Goal: Transaction & Acquisition: Obtain resource

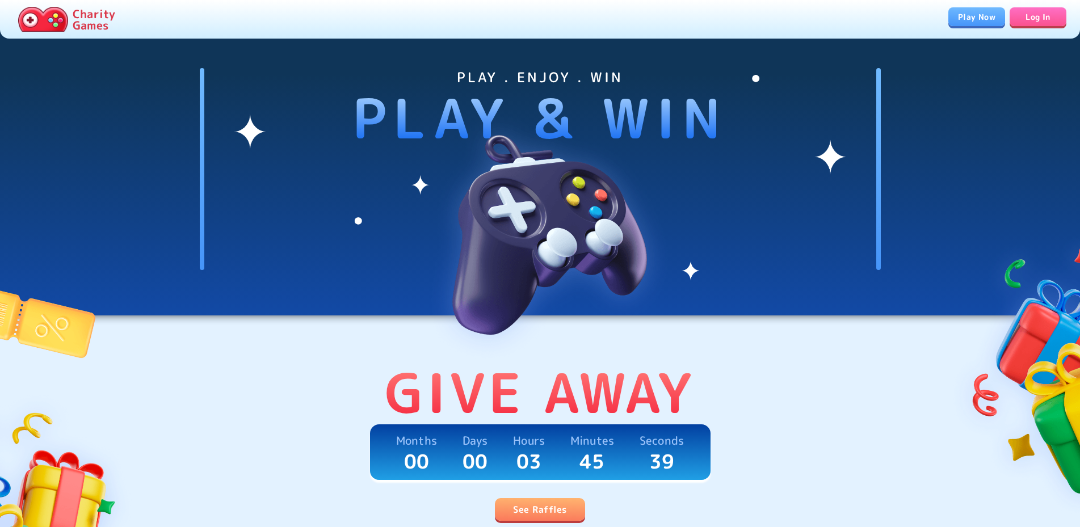
click at [504, 503] on link "See Raffles" at bounding box center [540, 509] width 90 height 23
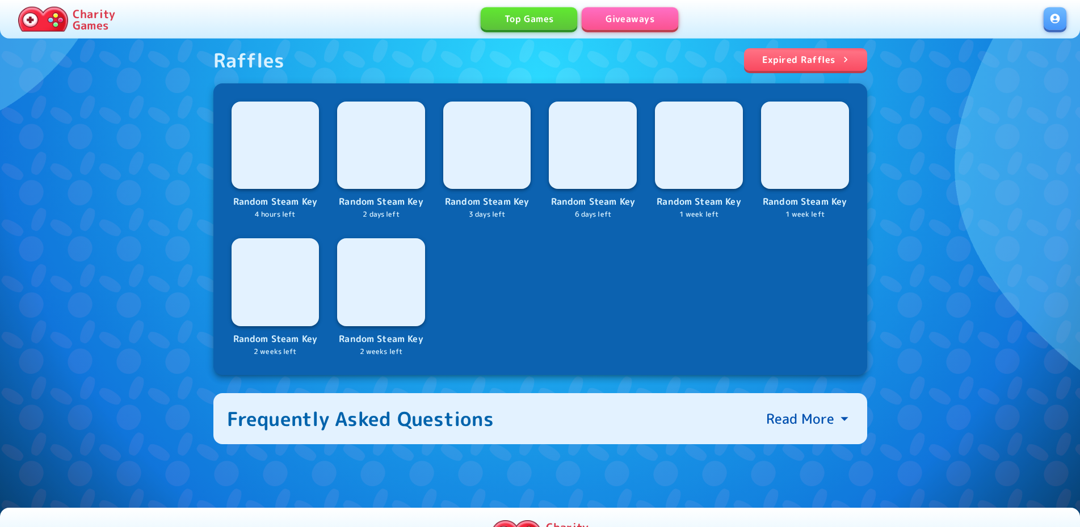
scroll to position [462, 0]
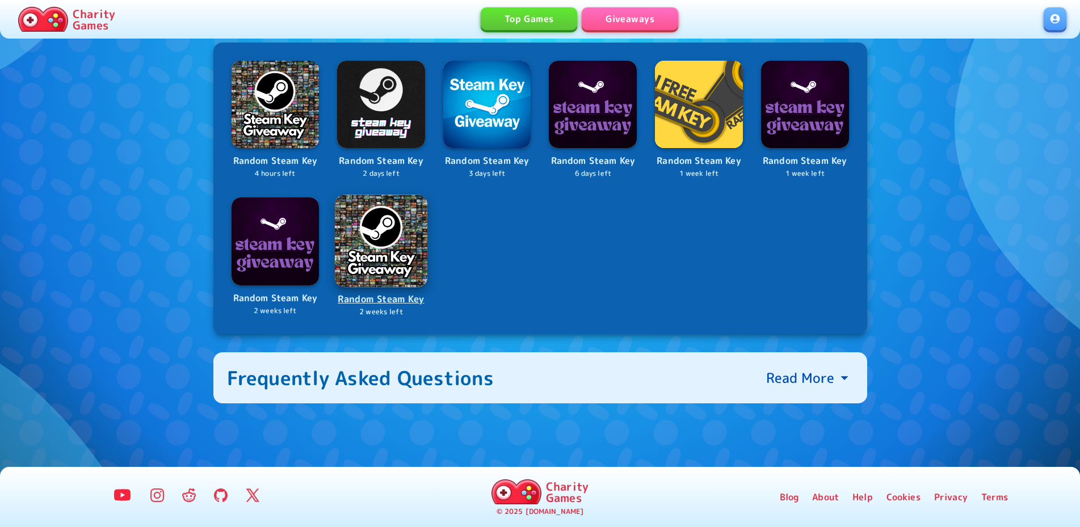
click at [400, 289] on link "Random Steam Key 2 weeks left" at bounding box center [381, 256] width 90 height 121
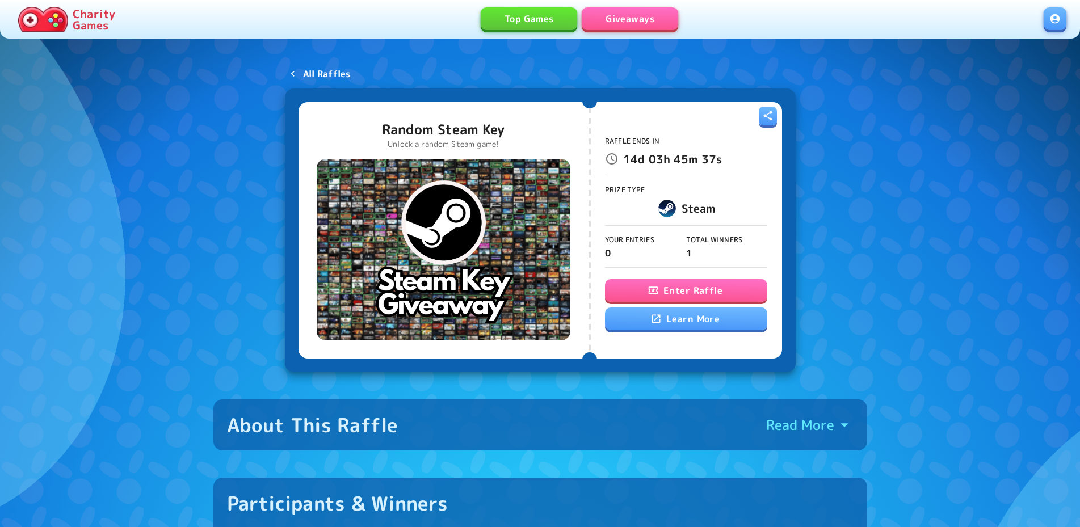
click at [660, 284] on button "Enter Raffle" at bounding box center [686, 290] width 162 height 23
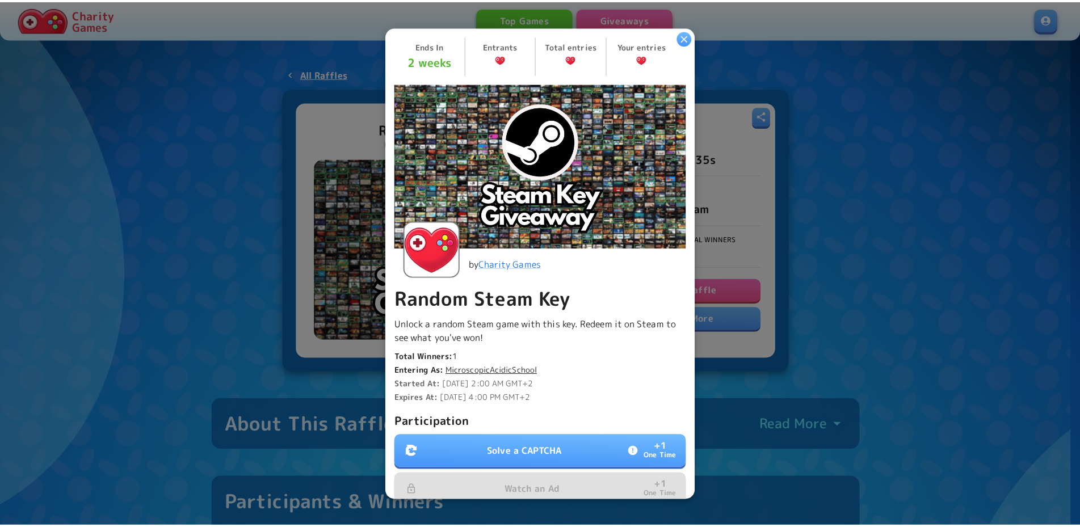
scroll to position [209, 0]
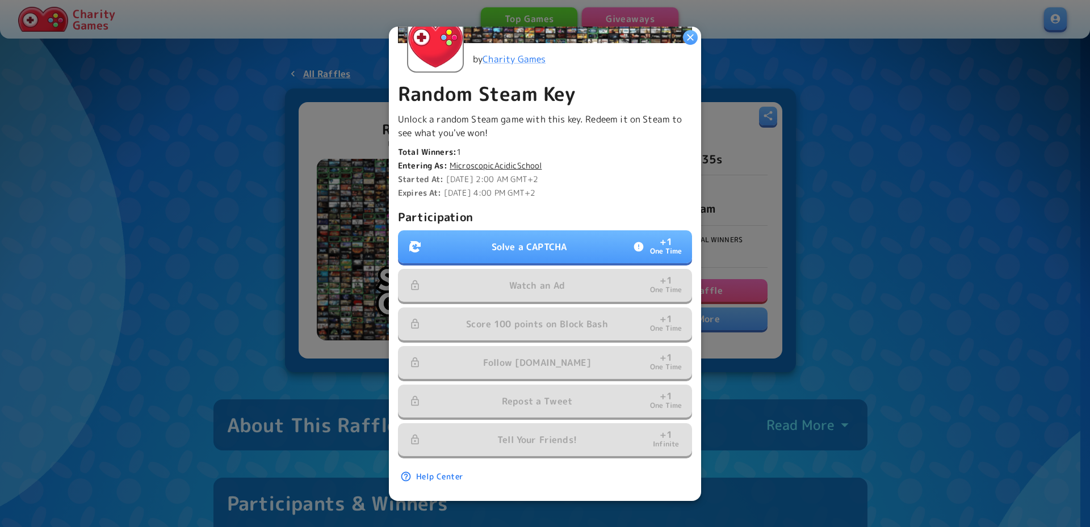
click at [560, 242] on p "Solve a CAPTCHA" at bounding box center [529, 247] width 75 height 14
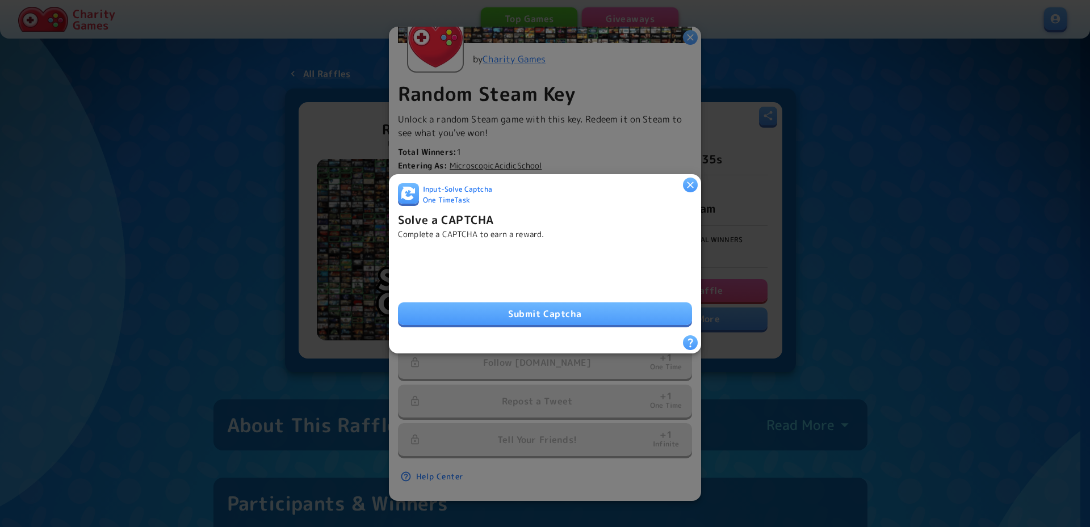
click at [500, 297] on div "Submit Captcha" at bounding box center [545, 287] width 294 height 77
click at [522, 311] on button "Submit Captcha" at bounding box center [545, 314] width 294 height 23
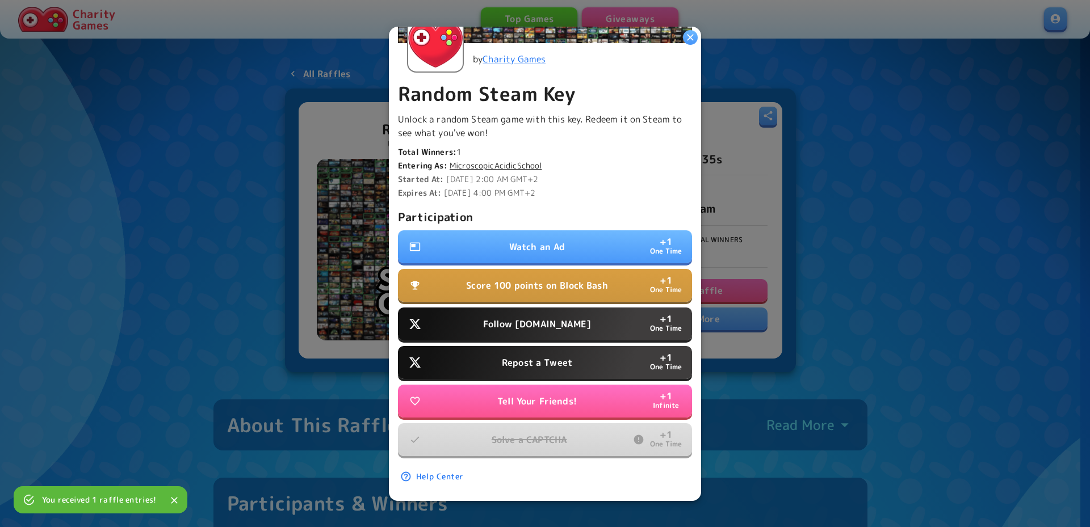
click at [526, 356] on p "Repost a Tweet" at bounding box center [537, 363] width 70 height 14
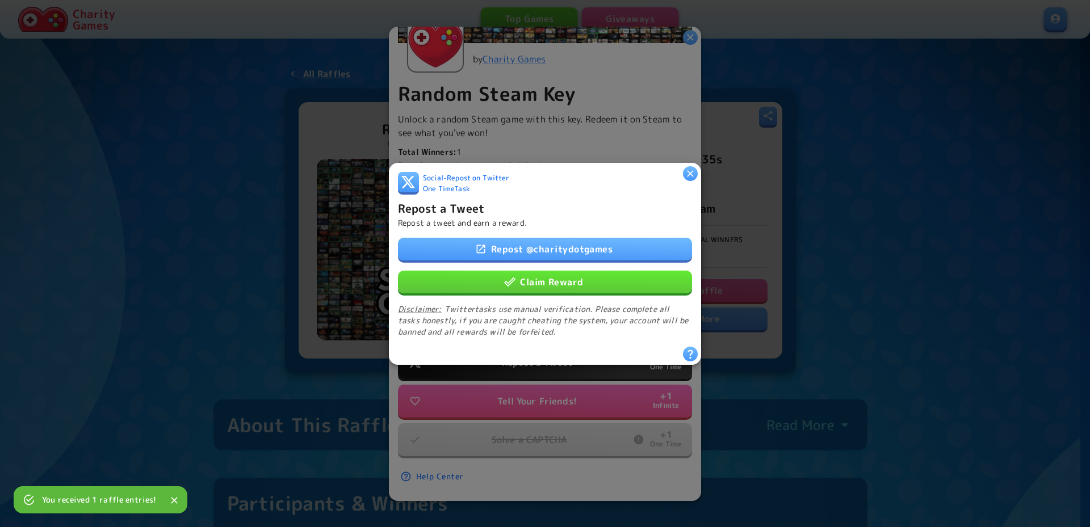
click at [579, 285] on button "Claim Reward" at bounding box center [545, 281] width 294 height 23
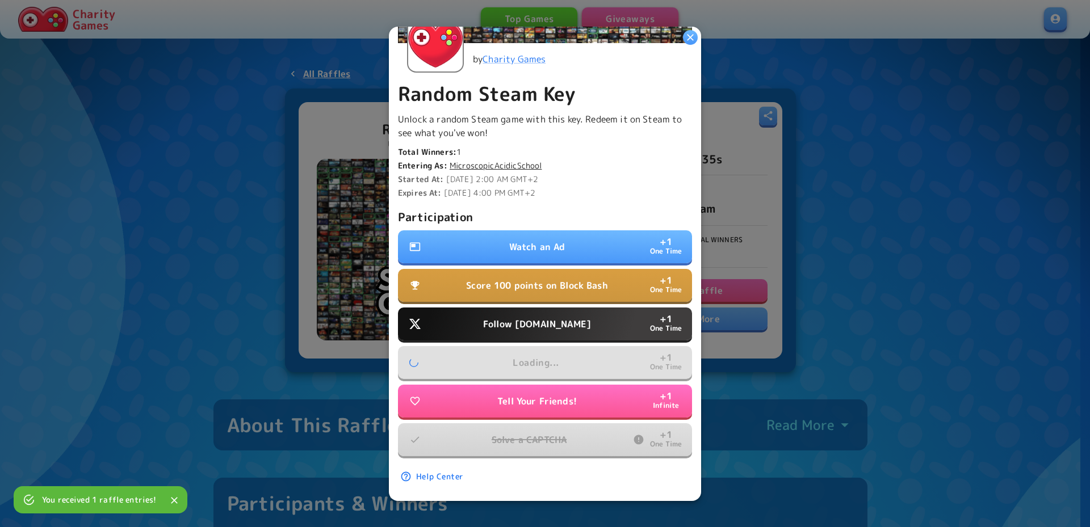
click at [545, 317] on p "Follow [DOMAIN_NAME]" at bounding box center [537, 324] width 108 height 14
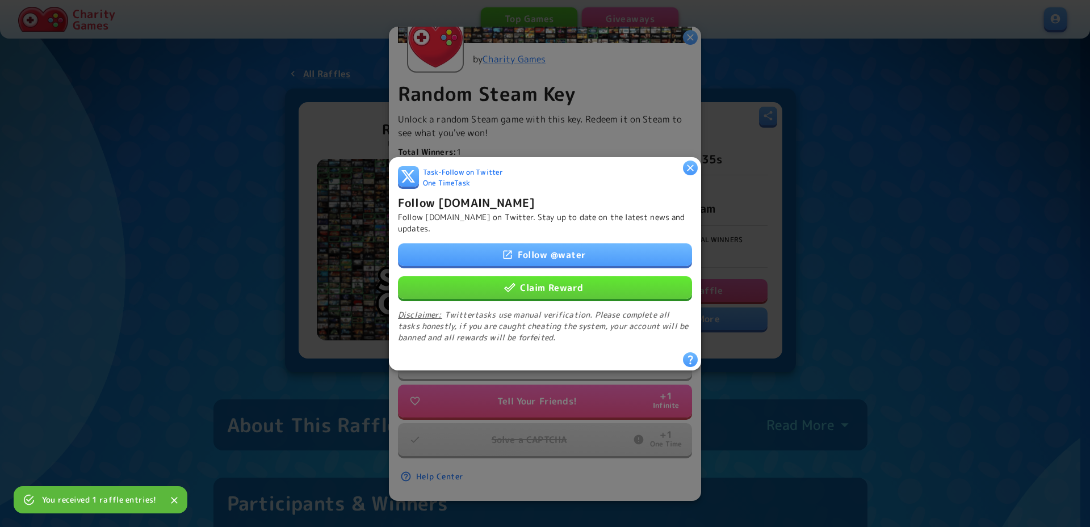
click at [539, 283] on button "Claim Reward" at bounding box center [545, 287] width 294 height 23
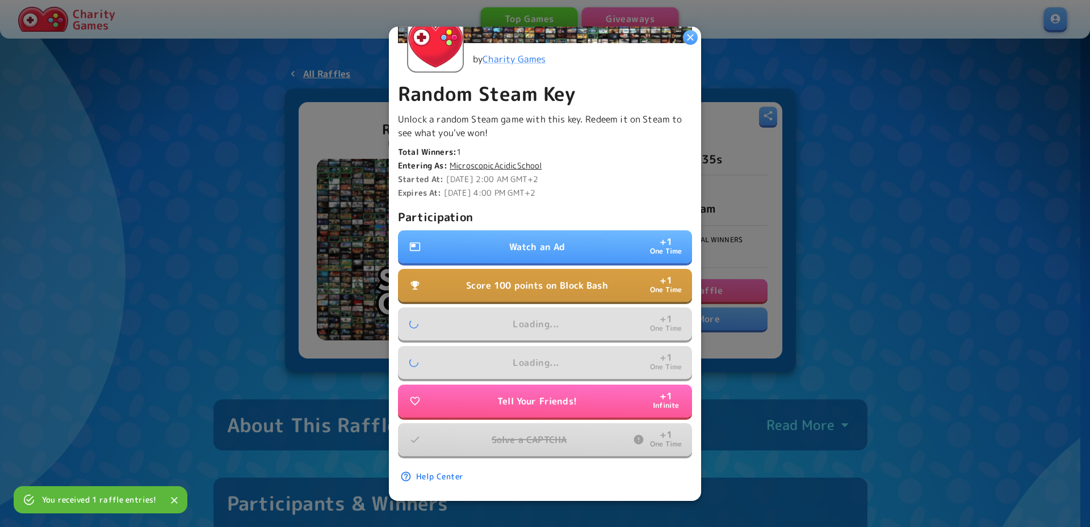
click at [551, 283] on p "Score 100 points on Block Bash" at bounding box center [537, 286] width 142 height 14
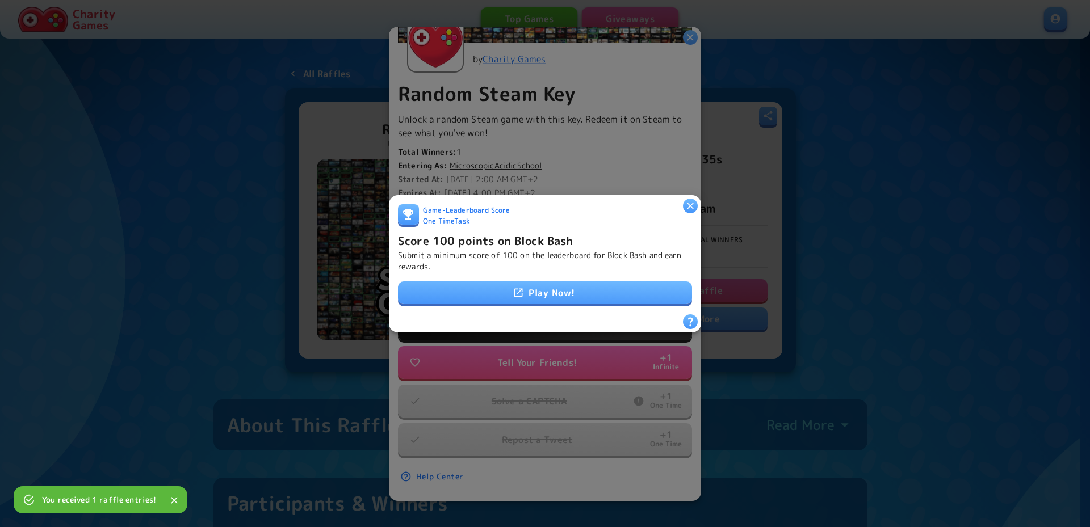
click at [551, 283] on link "Play Now!" at bounding box center [545, 293] width 294 height 23
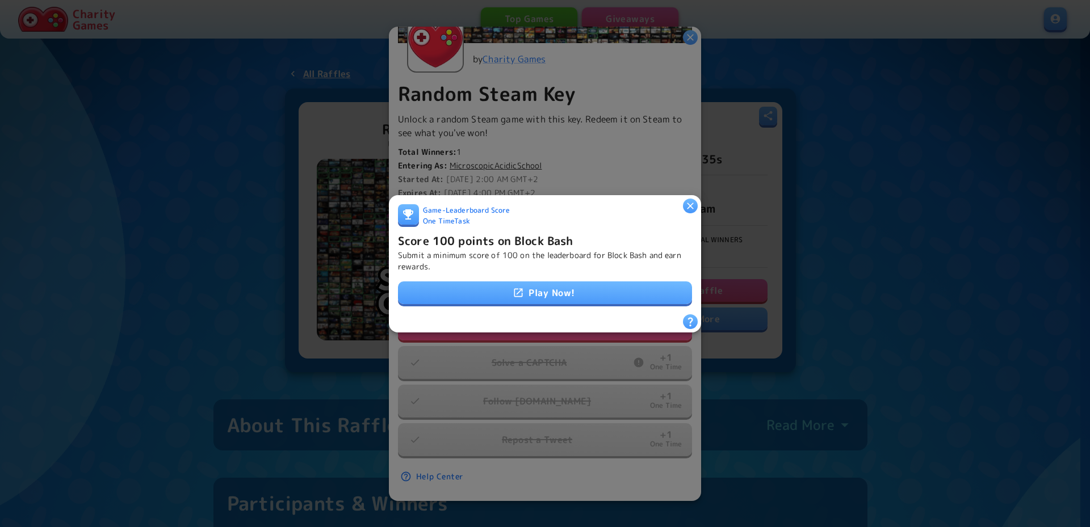
drag, startPoint x: 647, startPoint y: 201, endPoint x: 658, endPoint y: 200, distance: 10.8
click at [649, 204] on div "Game - Leaderboard Score One Time Task" at bounding box center [545, 217] width 294 height 27
click at [685, 200] on icon "button" at bounding box center [690, 205] width 11 height 11
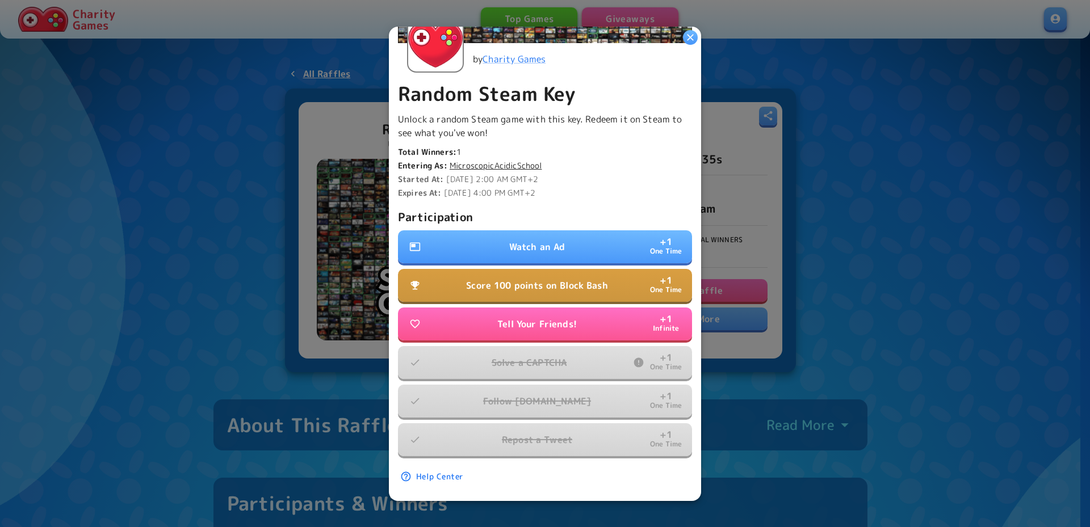
click at [592, 243] on button "Watch an Ad + 1 One Time" at bounding box center [545, 246] width 294 height 33
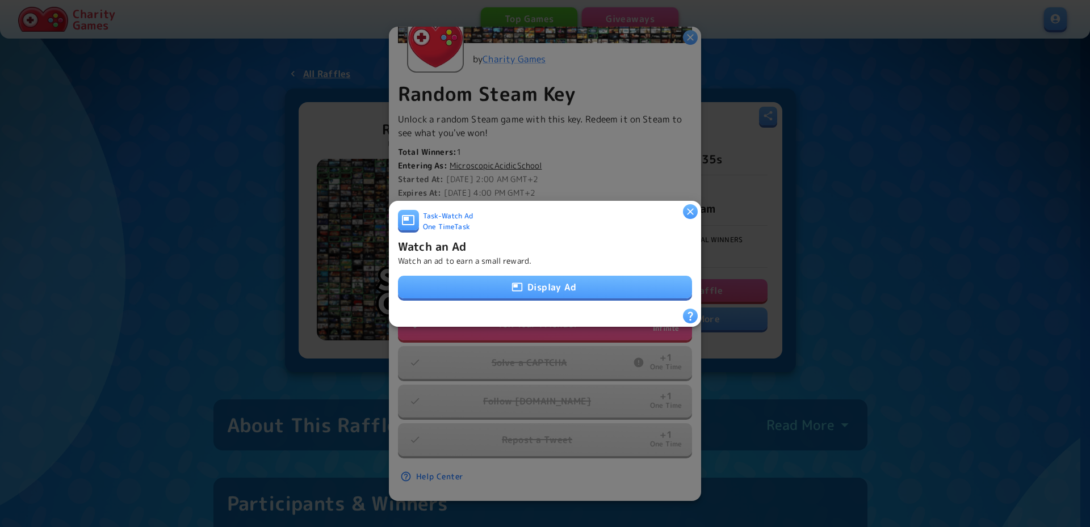
click at [557, 284] on button "Display Ad" at bounding box center [545, 287] width 294 height 23
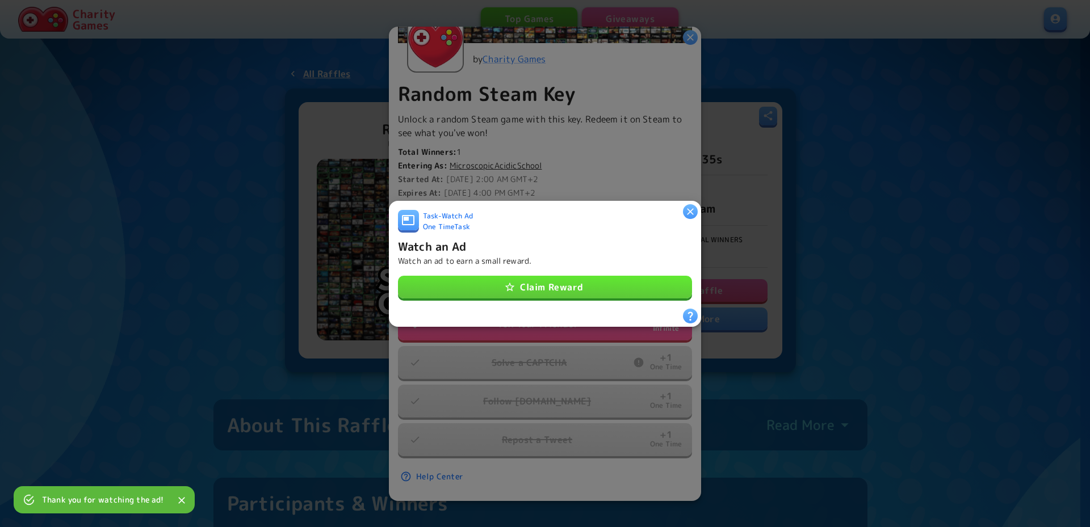
click at [605, 291] on button "Claim Reward" at bounding box center [545, 287] width 294 height 23
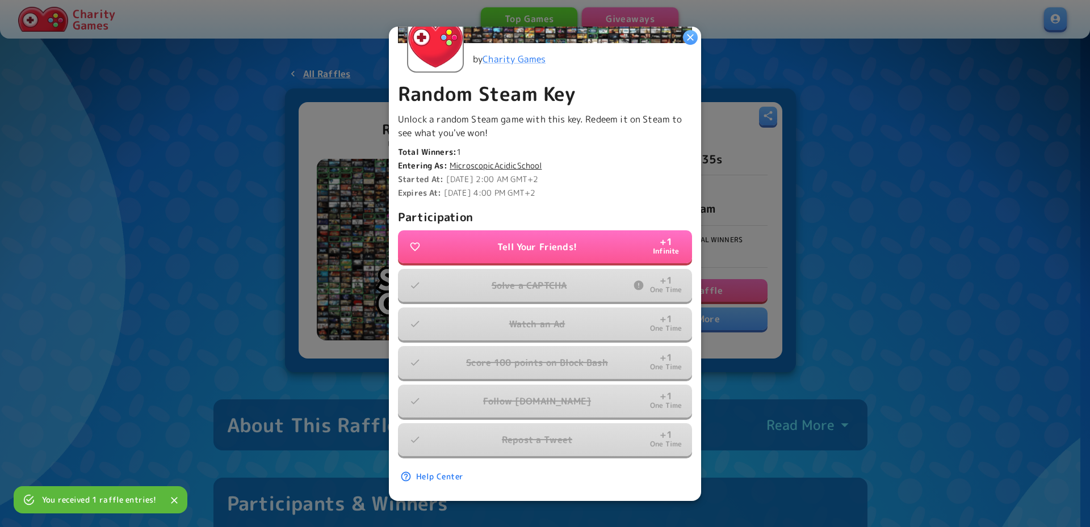
click at [790, 108] on div at bounding box center [545, 263] width 1090 height 527
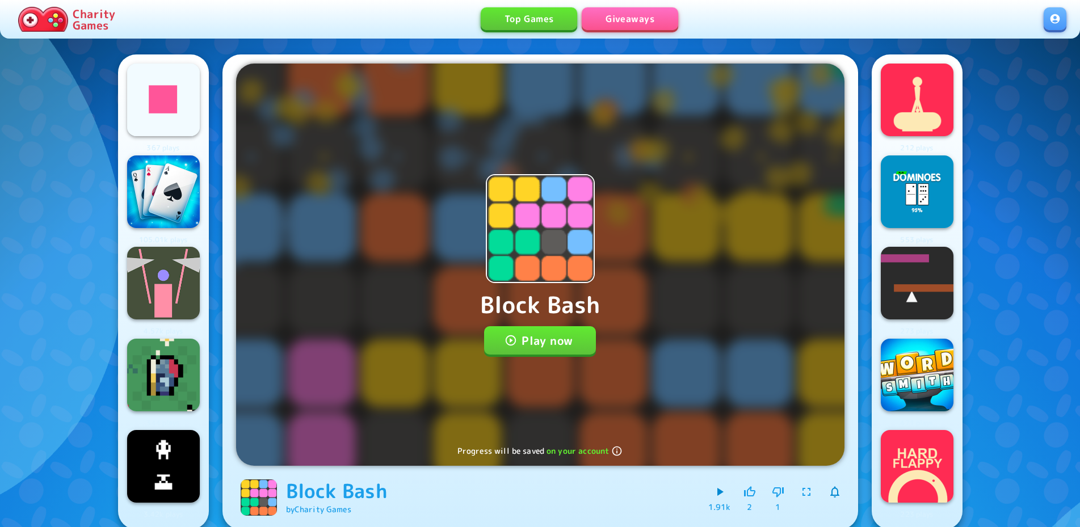
click at [546, 348] on button "Play now" at bounding box center [540, 340] width 112 height 28
